Goal: Task Accomplishment & Management: Manage account settings

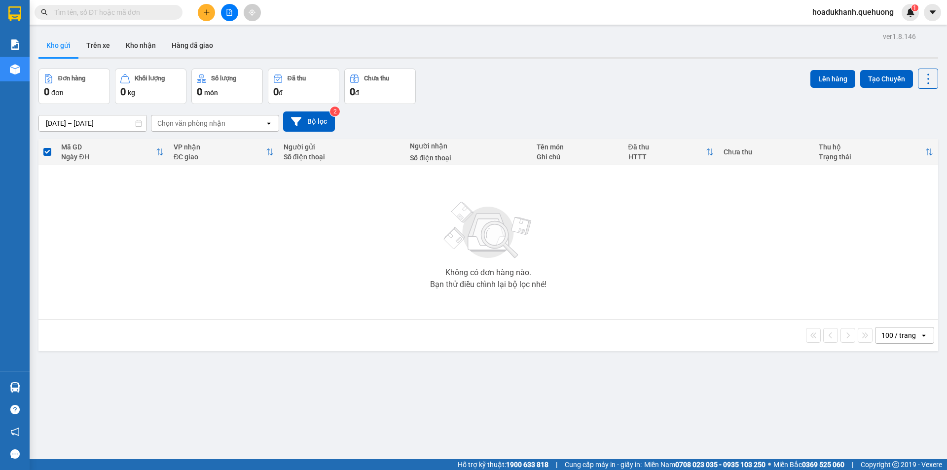
click at [852, 12] on span "hoadukhanh.quehuong" at bounding box center [852, 12] width 97 height 12
click at [836, 32] on span "Đăng xuất" at bounding box center [856, 30] width 77 height 11
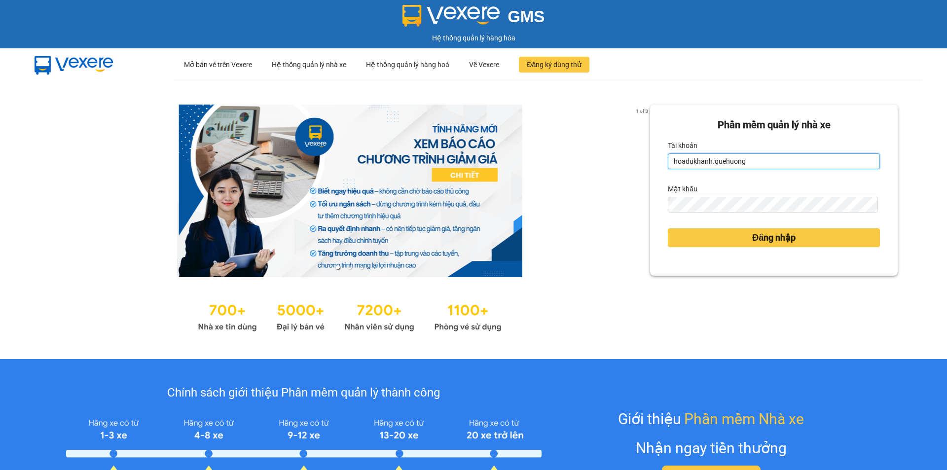
click at [776, 157] on input "hoadukhanh.quehuong" at bounding box center [774, 161] width 212 height 16
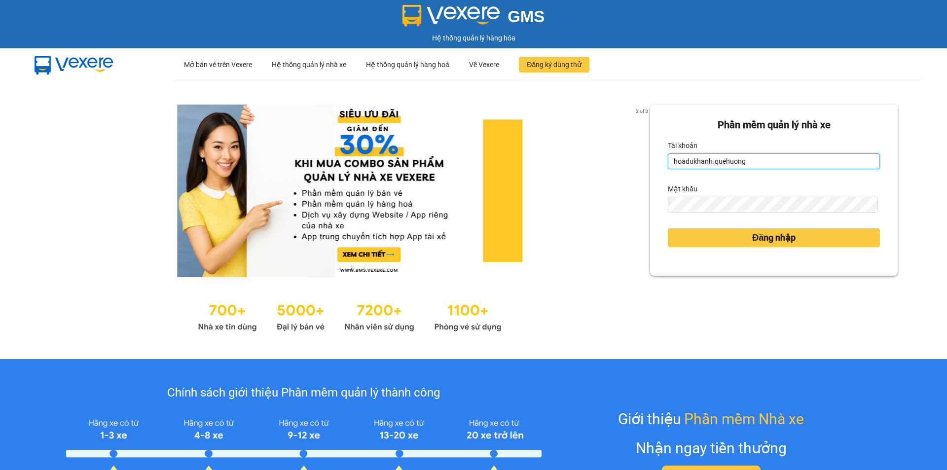
type input "huyentongdai.quehuong"
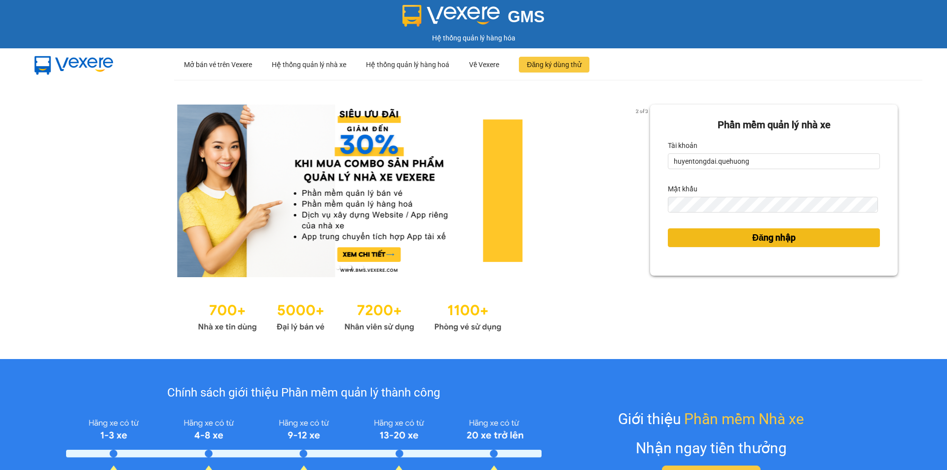
click at [758, 240] on span "Đăng nhập" at bounding box center [773, 238] width 43 height 14
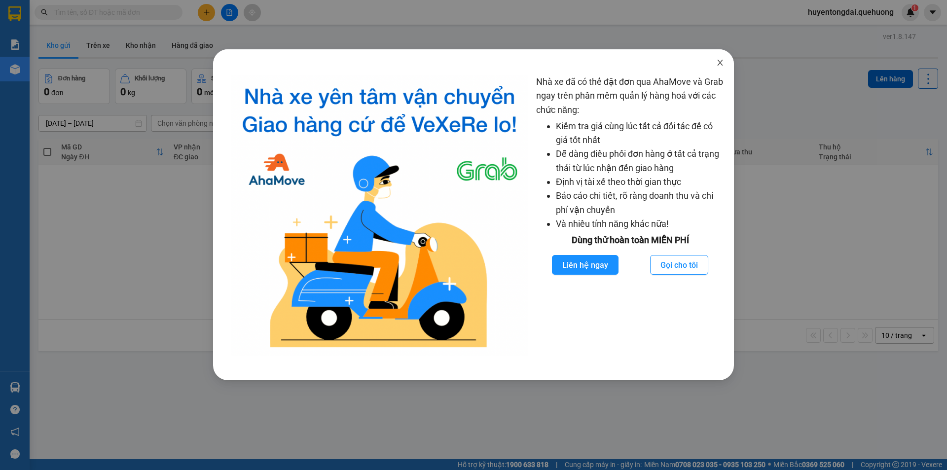
click at [719, 65] on icon "close" at bounding box center [720, 63] width 8 height 8
